Goal: Information Seeking & Learning: Learn about a topic

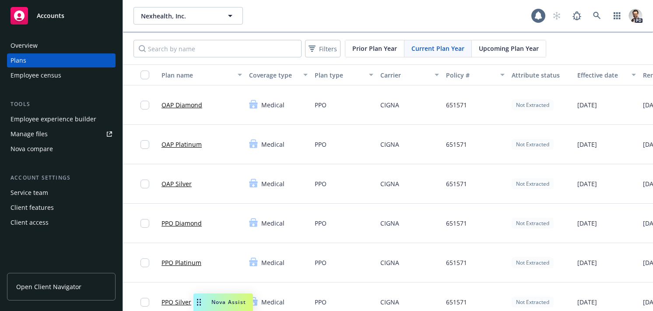
scroll to position [0, 0]
click at [170, 18] on span "Nexhealth, Inc." at bounding box center [179, 15] width 76 height 9
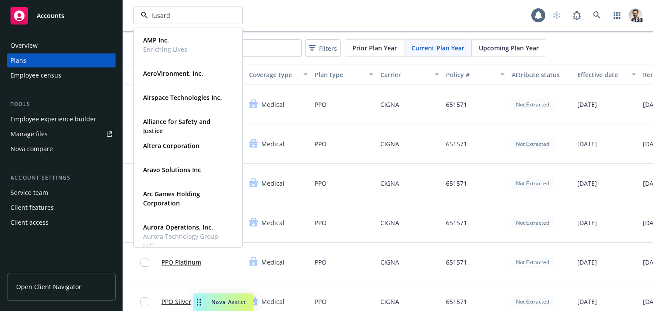
type input "[PERSON_NAME]"
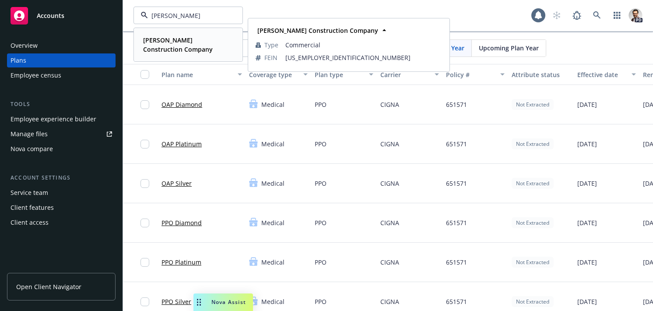
click at [175, 46] on span "[PERSON_NAME] Construction Company" at bounding box center [187, 44] width 88 height 18
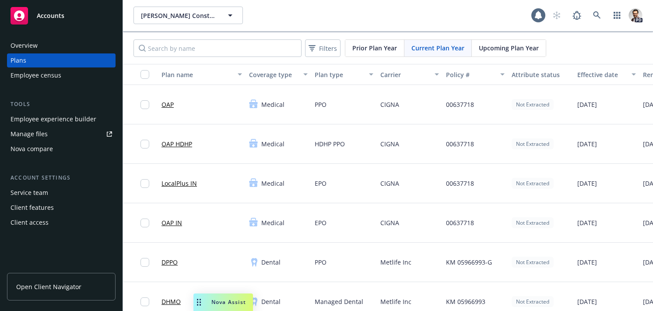
click at [42, 48] on div "Overview" at bounding box center [62, 46] width 102 height 14
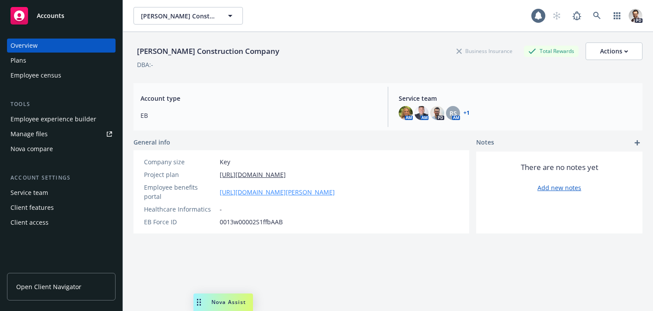
click at [292, 187] on link "[URL][DOMAIN_NAME][PERSON_NAME]" at bounding box center [277, 191] width 115 height 9
click at [47, 61] on div "Plans" at bounding box center [62, 60] width 102 height 14
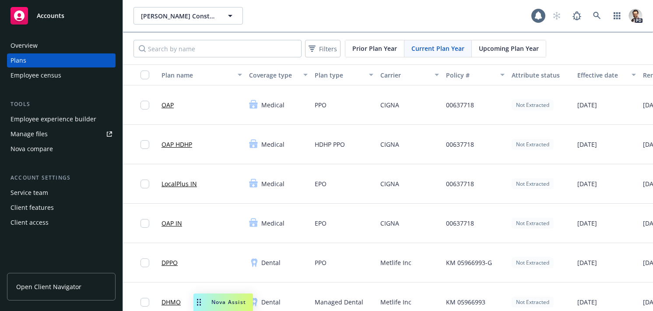
click at [187, 185] on link "LocalPlus IN" at bounding box center [178, 183] width 35 height 9
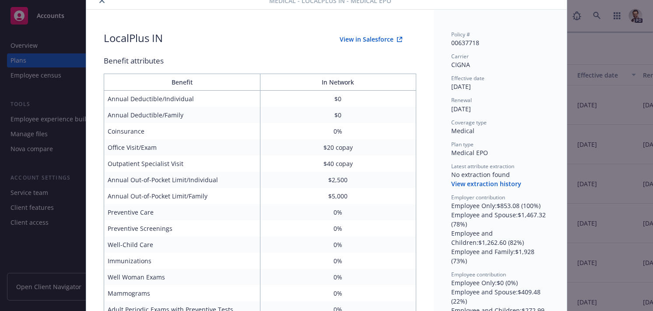
scroll to position [46, 0]
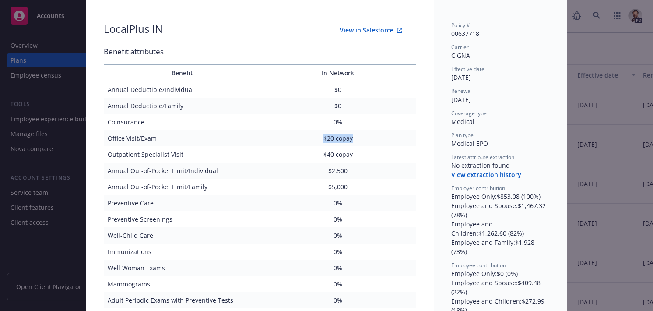
drag, startPoint x: 322, startPoint y: 139, endPoint x: 358, endPoint y: 146, distance: 36.5
click at [356, 141] on td "$20 copay" at bounding box center [338, 138] width 156 height 16
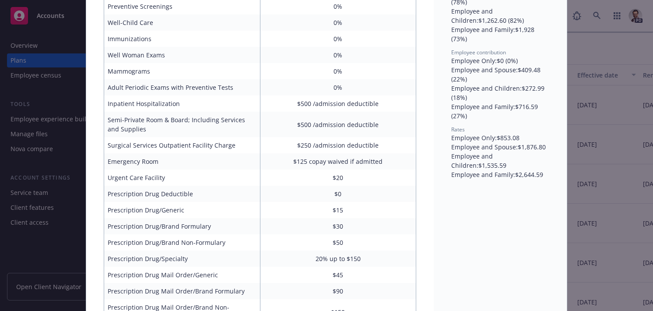
scroll to position [259, 0]
